Goal: Find specific page/section: Find specific page/section

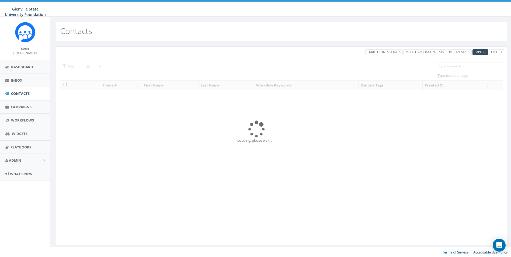
select select
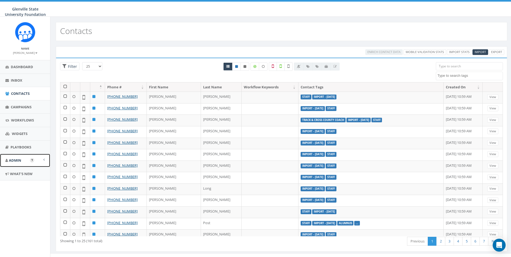
click at [28, 160] on link "Admin" at bounding box center [25, 160] width 50 height 13
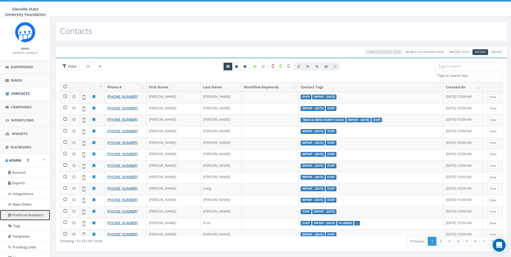
click at [23, 217] on link "Platform Numbers" at bounding box center [25, 215] width 50 height 10
